Goal: Information Seeking & Learning: Learn about a topic

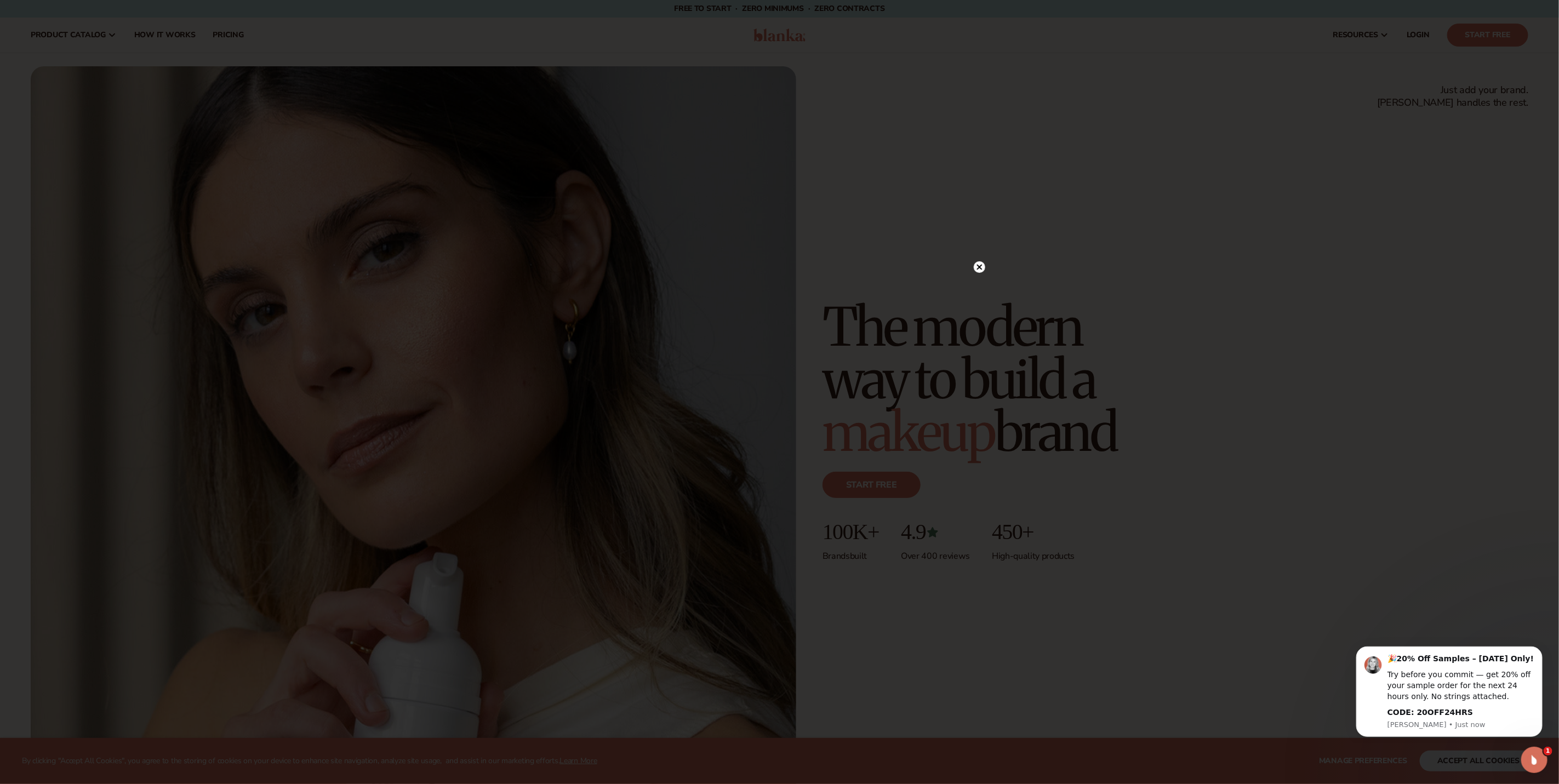
click at [977, 268] on circle at bounding box center [980, 267] width 12 height 12
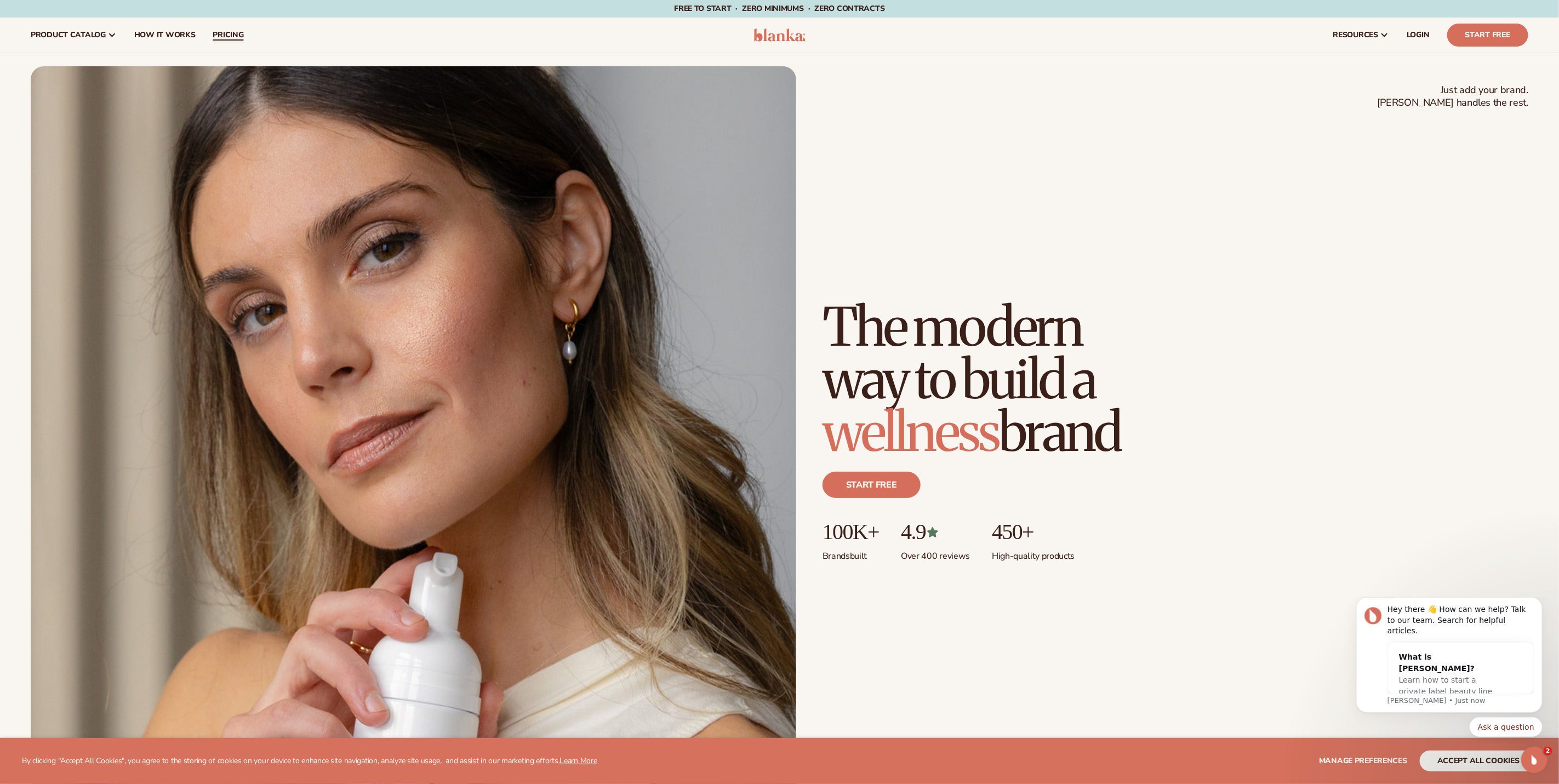
click at [221, 37] on span "pricing" at bounding box center [228, 35] width 30 height 9
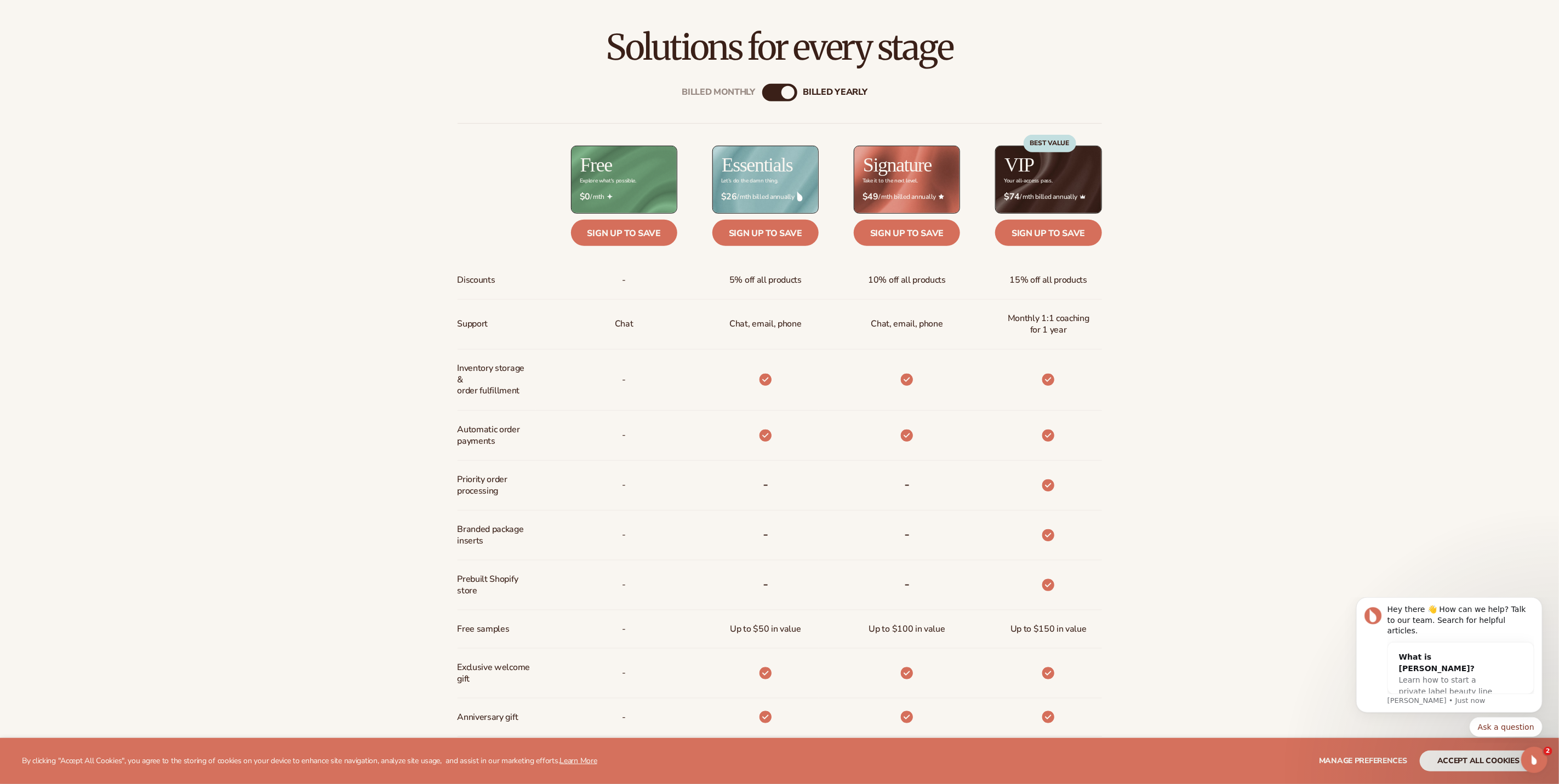
scroll to position [652, 0]
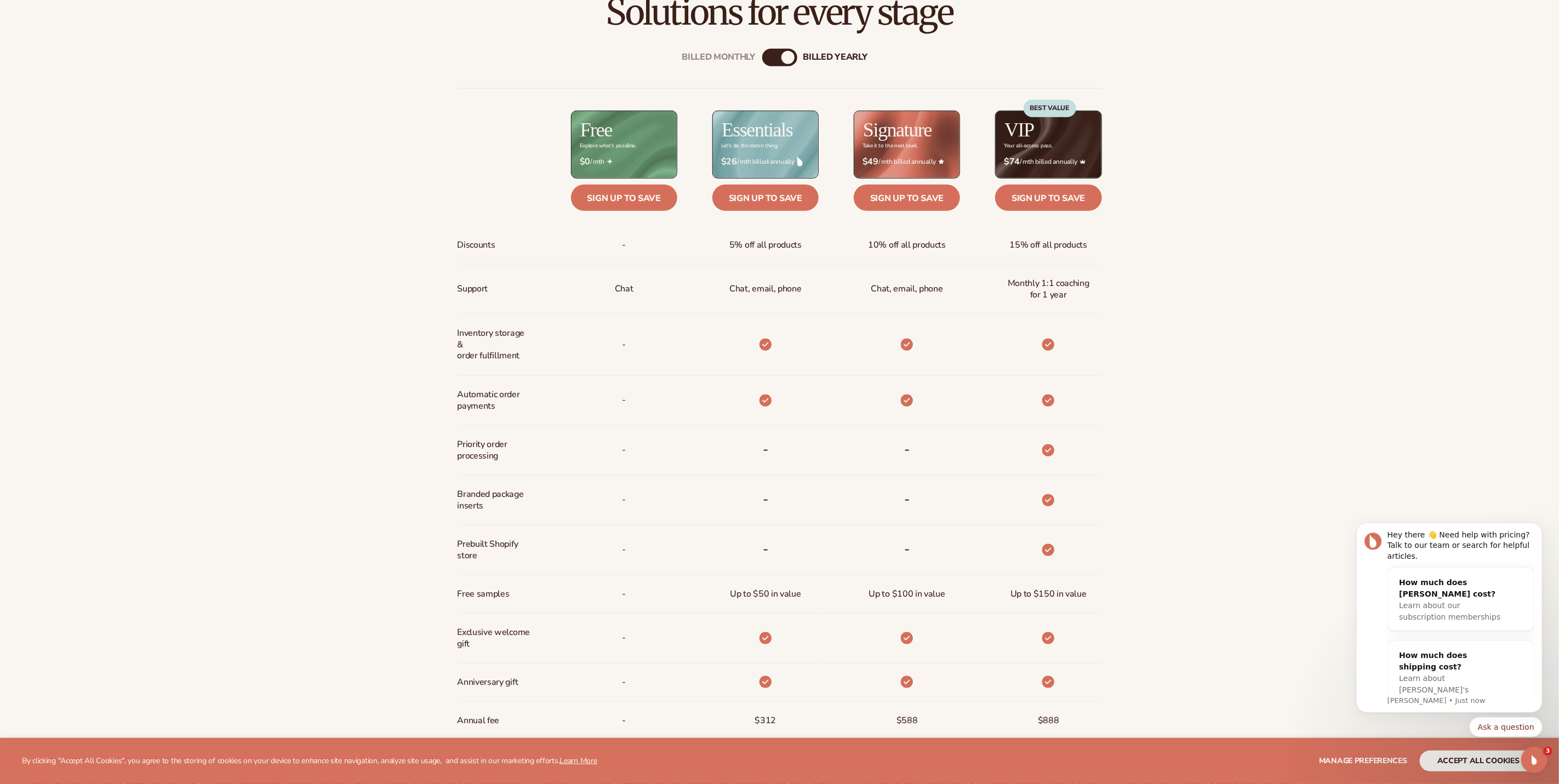
click at [1049, 145] on div "BEST VALUE" at bounding box center [1050, 132] width 53 height 67
click at [1048, 194] on link "Sign up to save" at bounding box center [1048, 198] width 106 height 26
